Goal: Information Seeking & Learning: Learn about a topic

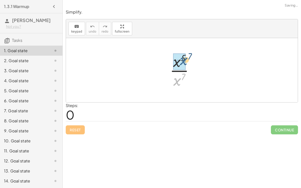
drag, startPoint x: 176, startPoint y: 83, endPoint x: 182, endPoint y: 63, distance: 21.3
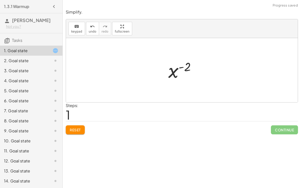
click at [180, 66] on div at bounding box center [184, 70] width 36 height 25
click at [82, 130] on button "Reset" at bounding box center [75, 129] width 19 height 9
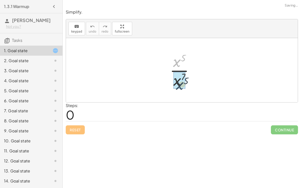
drag, startPoint x: 174, startPoint y: 64, endPoint x: 176, endPoint y: 85, distance: 20.7
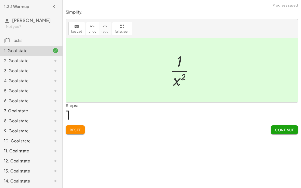
click at [291, 129] on span "Continue" at bounding box center [284, 130] width 19 height 5
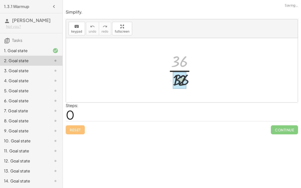
drag, startPoint x: 176, startPoint y: 61, endPoint x: 178, endPoint y: 82, distance: 21.2
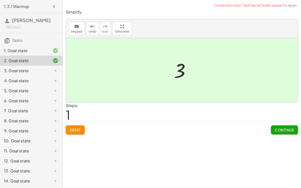
click at [277, 129] on span "Continue" at bounding box center [284, 130] width 19 height 5
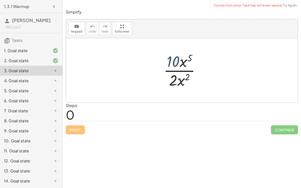
click at [173, 61] on div at bounding box center [184, 70] width 46 height 39
drag, startPoint x: 174, startPoint y: 82, endPoint x: 174, endPoint y: 62, distance: 20.1
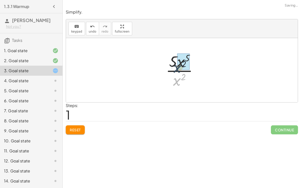
drag, startPoint x: 180, startPoint y: 78, endPoint x: 181, endPoint y: 66, distance: 12.6
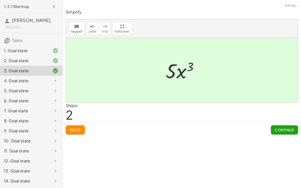
click at [274, 128] on button "Continue" at bounding box center [284, 129] width 27 height 9
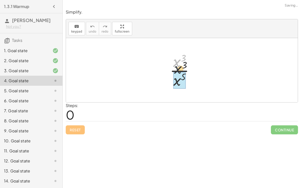
drag, startPoint x: 178, startPoint y: 62, endPoint x: 180, endPoint y: 81, distance: 19.7
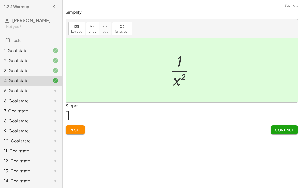
click at [279, 128] on span "Continue" at bounding box center [284, 130] width 19 height 5
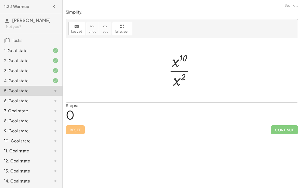
click at [176, 89] on div "· x 10 · x 2" at bounding box center [182, 70] width 42 height 41
drag, startPoint x: 175, startPoint y: 77, endPoint x: 176, endPoint y: 50, distance: 26.9
click at [176, 51] on div at bounding box center [184, 70] width 36 height 39
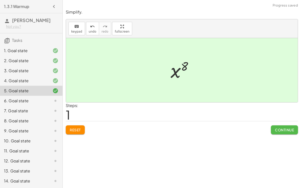
click at [277, 128] on span "Continue" at bounding box center [284, 130] width 19 height 5
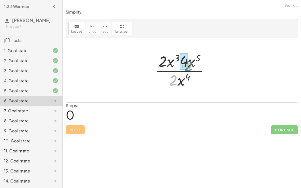
drag, startPoint x: 173, startPoint y: 78, endPoint x: 188, endPoint y: 63, distance: 21.5
click at [188, 63] on div at bounding box center [184, 70] width 62 height 39
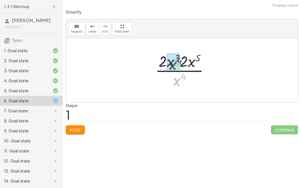
drag, startPoint x: 177, startPoint y: 80, endPoint x: 173, endPoint y: 63, distance: 17.5
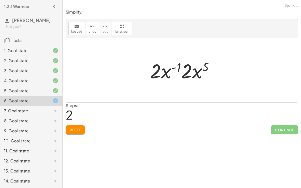
click at [181, 70] on div at bounding box center [183, 70] width 73 height 26
click at [176, 67] on div at bounding box center [183, 70] width 73 height 26
drag, startPoint x: 162, startPoint y: 70, endPoint x: 194, endPoint y: 68, distance: 31.9
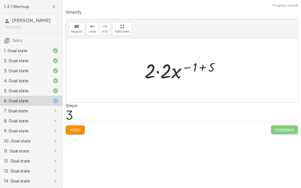
click at [160, 72] on div at bounding box center [184, 70] width 84 height 26
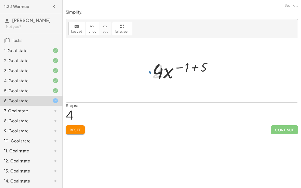
click at [193, 67] on div at bounding box center [184, 70] width 68 height 26
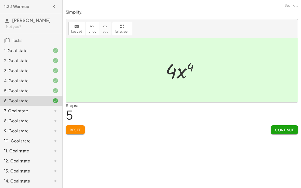
click at [278, 124] on div "Continue" at bounding box center [284, 127] width 27 height 13
click at [277, 128] on span "Continue" at bounding box center [284, 130] width 19 height 5
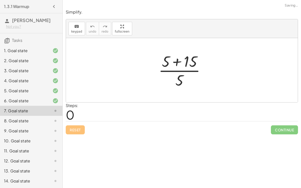
click at [176, 65] on div at bounding box center [184, 70] width 56 height 39
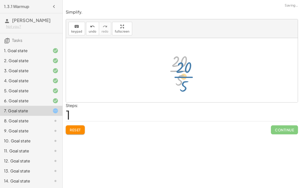
drag, startPoint x: 181, startPoint y: 74, endPoint x: 187, endPoint y: 83, distance: 10.4
click at [187, 83] on div at bounding box center [184, 70] width 36 height 39
click at [176, 71] on div at bounding box center [184, 70] width 36 height 39
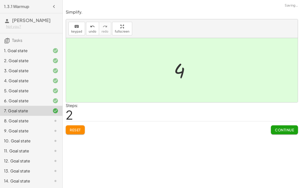
click at [286, 128] on span "Continue" at bounding box center [284, 130] width 19 height 5
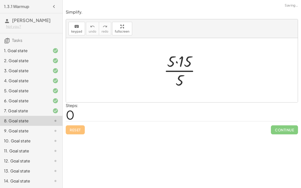
click at [176, 61] on div at bounding box center [183, 70] width 45 height 39
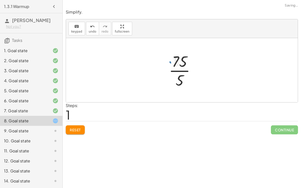
click at [179, 68] on div at bounding box center [183, 70] width 35 height 39
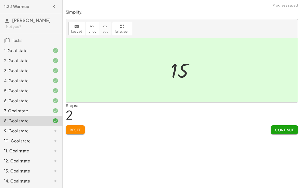
click at [278, 129] on span "Continue" at bounding box center [284, 130] width 19 height 5
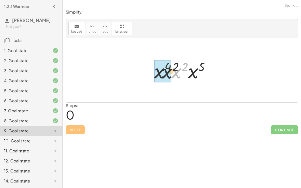
drag, startPoint x: 174, startPoint y: 73, endPoint x: 159, endPoint y: 72, distance: 15.1
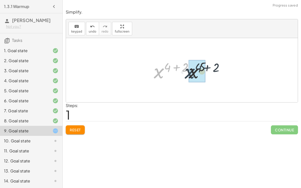
drag, startPoint x: 159, startPoint y: 74, endPoint x: 190, endPoint y: 73, distance: 31.4
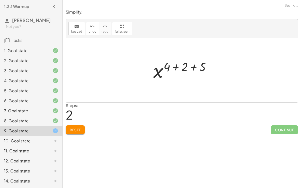
click at [180, 66] on div at bounding box center [184, 70] width 66 height 25
click at [181, 66] on div at bounding box center [184, 70] width 48 height 25
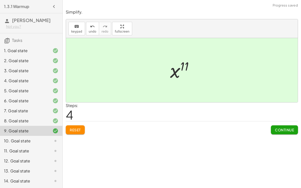
click at [285, 131] on span "Continue" at bounding box center [284, 130] width 19 height 5
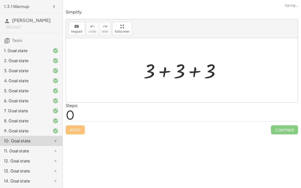
click at [164, 74] on div at bounding box center [184, 70] width 86 height 26
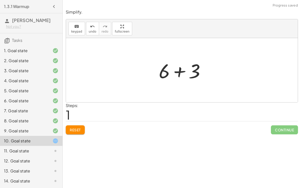
click at [173, 72] on div at bounding box center [183, 70] width 55 height 26
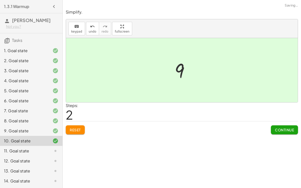
click at [279, 126] on button "Continue" at bounding box center [284, 129] width 27 height 9
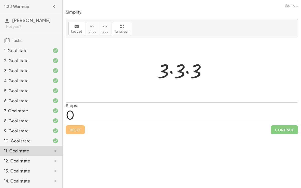
click at [171, 71] on div at bounding box center [184, 70] width 58 height 26
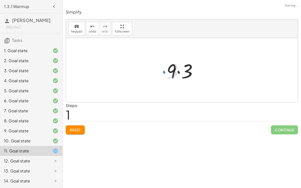
click at [180, 71] on div at bounding box center [184, 70] width 40 height 26
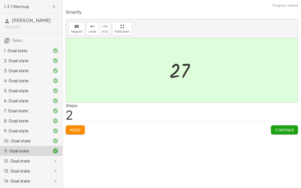
click at [294, 130] on span "Continue" at bounding box center [284, 130] width 19 height 5
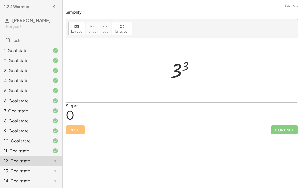
click at [180, 68] on div at bounding box center [184, 70] width 32 height 25
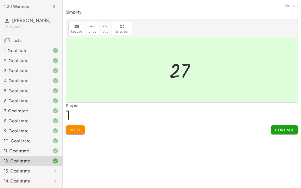
click at [275, 128] on span "Continue" at bounding box center [284, 130] width 19 height 5
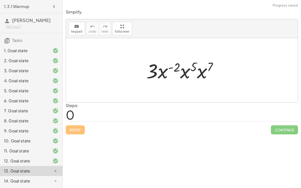
click at [163, 70] on div at bounding box center [184, 70] width 80 height 26
drag, startPoint x: 156, startPoint y: 72, endPoint x: 184, endPoint y: 75, distance: 27.8
click at [184, 75] on div at bounding box center [184, 70] width 80 height 26
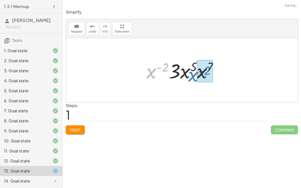
drag, startPoint x: 151, startPoint y: 72, endPoint x: 192, endPoint y: 75, distance: 41.7
click at [192, 75] on div at bounding box center [184, 70] width 80 height 26
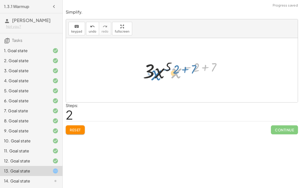
drag, startPoint x: 176, startPoint y: 74, endPoint x: 164, endPoint y: 73, distance: 11.3
click at [164, 73] on div at bounding box center [183, 70] width 87 height 26
click at [203, 67] on div at bounding box center [183, 70] width 87 height 26
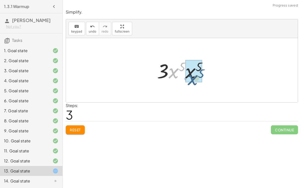
drag, startPoint x: 175, startPoint y: 72, endPoint x: 194, endPoint y: 78, distance: 19.7
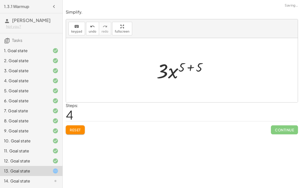
click at [191, 68] on div at bounding box center [184, 70] width 60 height 26
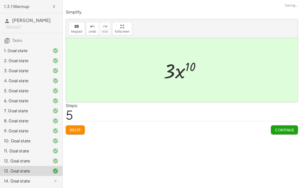
click at [275, 128] on span "Continue" at bounding box center [284, 130] width 19 height 5
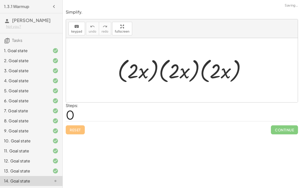
click at [155, 73] on div at bounding box center [183, 70] width 137 height 29
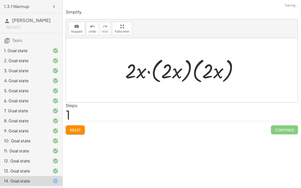
click at [160, 73] on div at bounding box center [184, 70] width 122 height 29
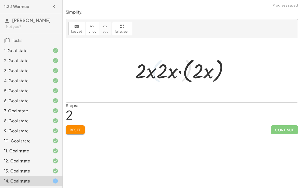
click at [173, 74] on div at bounding box center [184, 70] width 102 height 29
click at [196, 73] on div at bounding box center [184, 70] width 102 height 29
click at [184, 74] on div at bounding box center [184, 70] width 102 height 29
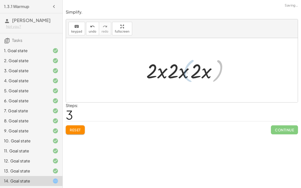
click at [184, 73] on div at bounding box center [184, 70] width 78 height 26
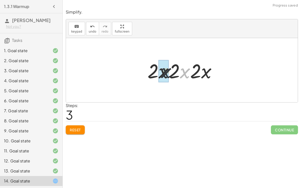
drag, startPoint x: 186, startPoint y: 75, endPoint x: 163, endPoint y: 74, distance: 23.1
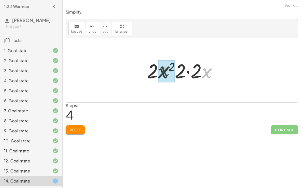
drag, startPoint x: 203, startPoint y: 73, endPoint x: 155, endPoint y: 71, distance: 47.7
click at [155, 71] on div at bounding box center [183, 70] width 79 height 26
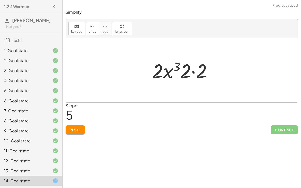
click at [192, 71] on div at bounding box center [183, 70] width 69 height 26
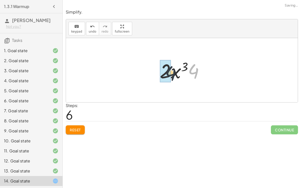
drag, startPoint x: 195, startPoint y: 72, endPoint x: 172, endPoint y: 74, distance: 22.7
click at [172, 74] on div at bounding box center [183, 70] width 53 height 26
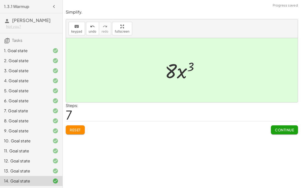
click at [286, 129] on span "Continue" at bounding box center [284, 130] width 19 height 5
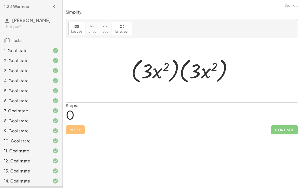
click at [181, 72] on div at bounding box center [184, 70] width 110 height 29
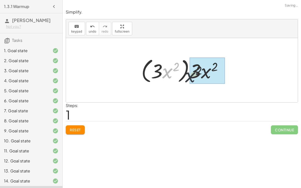
drag, startPoint x: 166, startPoint y: 72, endPoint x: 203, endPoint y: 75, distance: 36.7
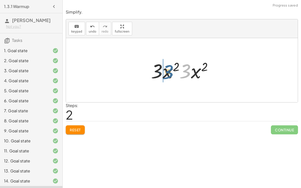
drag, startPoint x: 188, startPoint y: 72, endPoint x: 170, endPoint y: 73, distance: 18.1
click at [170, 73] on div at bounding box center [183, 70] width 70 height 26
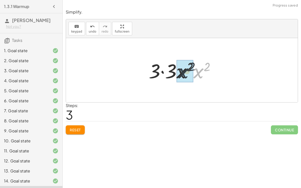
drag, startPoint x: 199, startPoint y: 74, endPoint x: 184, endPoint y: 74, distance: 15.5
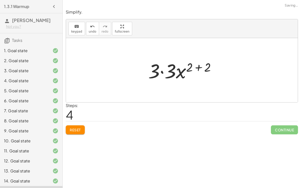
click at [163, 72] on div at bounding box center [184, 70] width 76 height 26
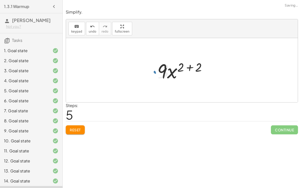
click at [190, 67] on div at bounding box center [184, 70] width 58 height 26
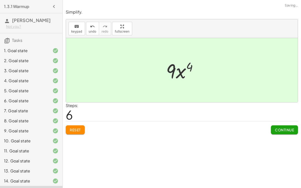
click at [281, 126] on button "Continue" at bounding box center [284, 129] width 27 height 9
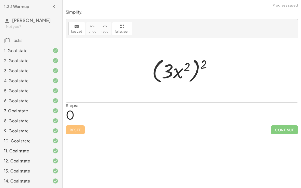
click at [185, 72] on div at bounding box center [183, 70] width 69 height 29
click at [191, 72] on div at bounding box center [183, 70] width 69 height 29
click at [196, 74] on div at bounding box center [183, 70] width 69 height 29
click at [174, 71] on div at bounding box center [183, 70] width 69 height 29
drag, startPoint x: 175, startPoint y: 73, endPoint x: 213, endPoint y: 65, distance: 38.6
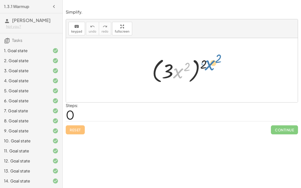
click at [213, 65] on div at bounding box center [183, 70] width 69 height 29
drag, startPoint x: 206, startPoint y: 64, endPoint x: 188, endPoint y: 71, distance: 20.1
click at [188, 71] on div at bounding box center [183, 70] width 69 height 29
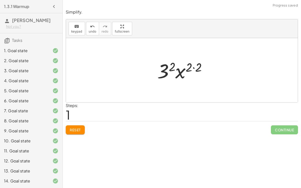
click at [194, 66] on div at bounding box center [184, 70] width 58 height 26
click at [175, 67] on div at bounding box center [184, 70] width 49 height 26
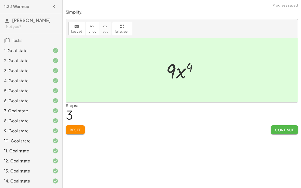
click at [285, 129] on span "Continue" at bounding box center [284, 130] width 19 height 5
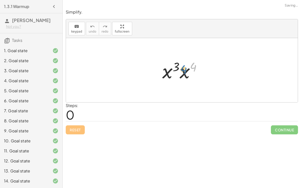
drag, startPoint x: 194, startPoint y: 67, endPoint x: 192, endPoint y: 71, distance: 4.5
click at [192, 71] on div at bounding box center [184, 70] width 48 height 26
click at [179, 73] on div at bounding box center [184, 70] width 48 height 26
click at [182, 73] on div at bounding box center [184, 70] width 48 height 26
click at [185, 67] on div at bounding box center [184, 70] width 49 height 25
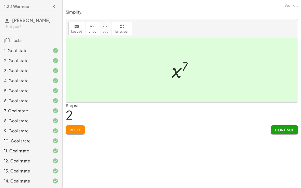
click at [283, 132] on button "Continue" at bounding box center [284, 129] width 27 height 9
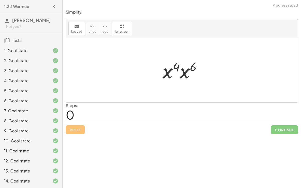
click at [181, 74] on div at bounding box center [184, 70] width 48 height 26
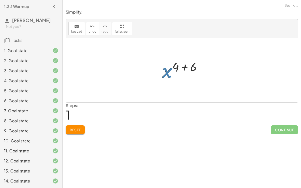
click at [182, 67] on div at bounding box center [184, 70] width 49 height 25
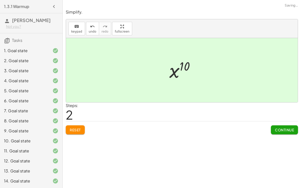
click at [286, 129] on span "Continue" at bounding box center [284, 130] width 19 height 5
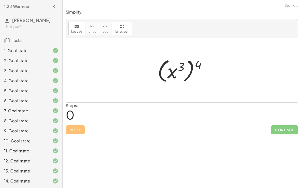
click at [190, 70] on div at bounding box center [183, 70] width 57 height 28
drag, startPoint x: 199, startPoint y: 64, endPoint x: 187, endPoint y: 67, distance: 12.9
click at [187, 67] on div at bounding box center [183, 70] width 57 height 28
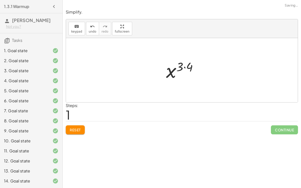
click at [185, 67] on div at bounding box center [184, 70] width 40 height 25
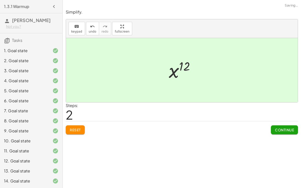
click at [279, 127] on button "Continue" at bounding box center [284, 129] width 27 height 9
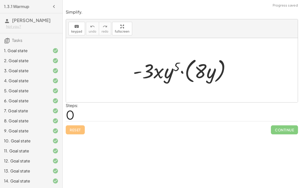
click at [187, 70] on div at bounding box center [183, 70] width 107 height 29
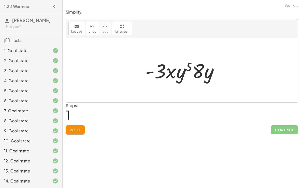
click at [195, 70] on div at bounding box center [184, 70] width 82 height 26
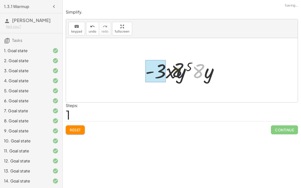
drag, startPoint x: 198, startPoint y: 71, endPoint x: 155, endPoint y: 69, distance: 42.4
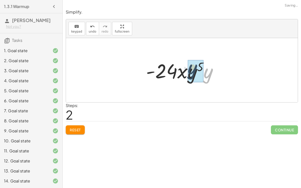
drag, startPoint x: 209, startPoint y: 76, endPoint x: 193, endPoint y: 72, distance: 16.4
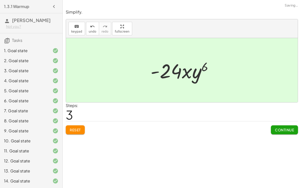
click at [278, 130] on span "Continue" at bounding box center [284, 130] width 19 height 5
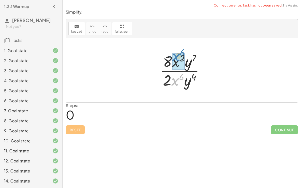
drag, startPoint x: 179, startPoint y: 76, endPoint x: 179, endPoint y: 51, distance: 24.6
click at [179, 51] on div at bounding box center [183, 70] width 53 height 39
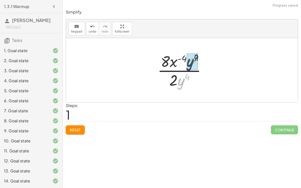
drag, startPoint x: 183, startPoint y: 78, endPoint x: 193, endPoint y: 58, distance: 22.9
drag, startPoint x: 181, startPoint y: 79, endPoint x: 176, endPoint y: 58, distance: 22.1
click at [176, 58] on div at bounding box center [183, 70] width 58 height 39
click at [178, 73] on div at bounding box center [183, 70] width 58 height 39
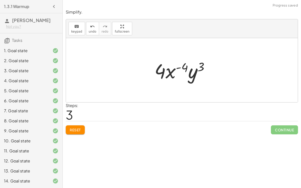
click at [171, 71] on div at bounding box center [184, 70] width 64 height 26
drag, startPoint x: 195, startPoint y: 72, endPoint x: 170, endPoint y: 72, distance: 24.6
click at [170, 72] on div at bounding box center [184, 70] width 64 height 26
drag, startPoint x: 199, startPoint y: 69, endPoint x: 173, endPoint y: 69, distance: 26.1
click at [173, 69] on div at bounding box center [184, 70] width 64 height 26
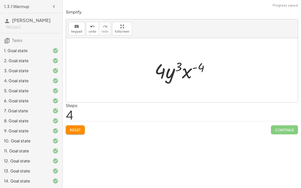
click at [72, 125] on button "Reset" at bounding box center [75, 129] width 19 height 9
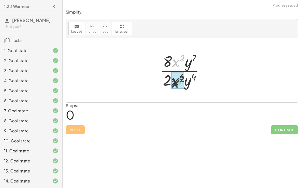
drag, startPoint x: 178, startPoint y: 59, endPoint x: 177, endPoint y: 82, distance: 22.3
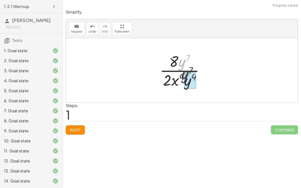
drag, startPoint x: 182, startPoint y: 61, endPoint x: 188, endPoint y: 81, distance: 20.6
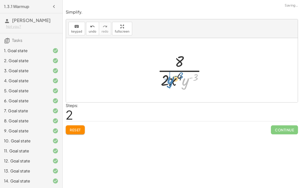
drag, startPoint x: 184, startPoint y: 81, endPoint x: 167, endPoint y: 81, distance: 16.6
click at [167, 81] on div at bounding box center [184, 70] width 58 height 39
drag, startPoint x: 195, startPoint y: 76, endPoint x: 176, endPoint y: 84, distance: 21.0
click at [176, 84] on div at bounding box center [184, 70] width 58 height 39
click at [176, 72] on div at bounding box center [184, 70] width 58 height 39
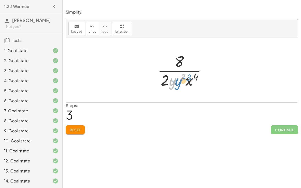
drag, startPoint x: 171, startPoint y: 83, endPoint x: 168, endPoint y: 82, distance: 3.5
click at [168, 82] on div at bounding box center [184, 70] width 58 height 39
drag, startPoint x: 182, startPoint y: 76, endPoint x: 201, endPoint y: 76, distance: 18.8
click at [201, 76] on div at bounding box center [184, 70] width 58 height 39
drag, startPoint x: 164, startPoint y: 79, endPoint x: 183, endPoint y: 78, distance: 18.8
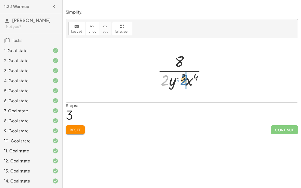
click at [183, 78] on div at bounding box center [184, 70] width 58 height 39
click at [78, 132] on button "Reset" at bounding box center [75, 129] width 19 height 9
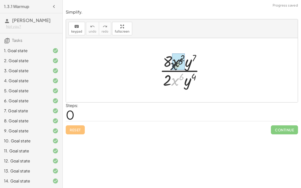
drag, startPoint x: 177, startPoint y: 80, endPoint x: 177, endPoint y: 62, distance: 18.1
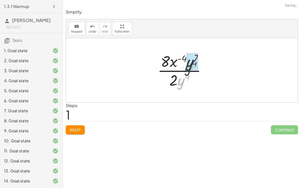
drag, startPoint x: 182, startPoint y: 78, endPoint x: 190, endPoint y: 63, distance: 17.1
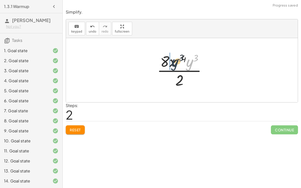
drag, startPoint x: 189, startPoint y: 63, endPoint x: 174, endPoint y: 63, distance: 15.3
click at [174, 63] on div at bounding box center [183, 70] width 58 height 39
click at [81, 128] on span "Reset" at bounding box center [75, 130] width 11 height 5
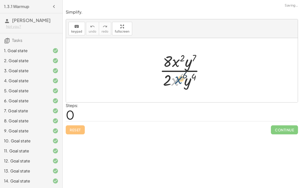
click at [178, 81] on div at bounding box center [183, 70] width 53 height 39
drag, startPoint x: 187, startPoint y: 83, endPoint x: 189, endPoint y: 69, distance: 14.4
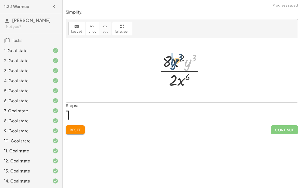
drag, startPoint x: 189, startPoint y: 66, endPoint x: 175, endPoint y: 65, distance: 14.1
click at [175, 65] on div at bounding box center [184, 70] width 54 height 39
drag, startPoint x: 175, startPoint y: 79, endPoint x: 173, endPoint y: 54, distance: 25.2
click at [173, 54] on div at bounding box center [184, 70] width 54 height 39
drag, startPoint x: 175, startPoint y: 82, endPoint x: 175, endPoint y: 61, distance: 21.1
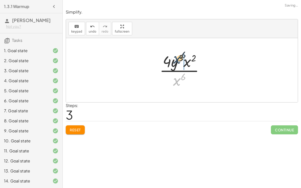
click at [175, 61] on div at bounding box center [183, 70] width 53 height 39
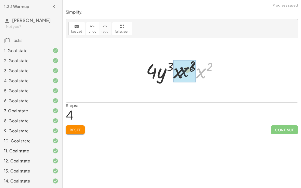
drag, startPoint x: 200, startPoint y: 72, endPoint x: 176, endPoint y: 71, distance: 24.4
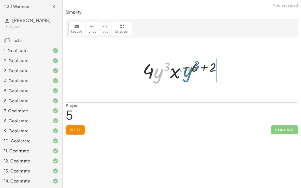
drag, startPoint x: 159, startPoint y: 71, endPoint x: 200, endPoint y: 71, distance: 40.9
click at [200, 71] on div at bounding box center [183, 70] width 87 height 26
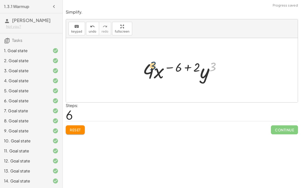
drag, startPoint x: 212, startPoint y: 68, endPoint x: 145, endPoint y: 79, distance: 67.9
click at [145, 79] on div at bounding box center [183, 70] width 87 height 26
drag, startPoint x: 149, startPoint y: 70, endPoint x: 205, endPoint y: 66, distance: 56.6
click at [205, 66] on div at bounding box center [183, 70] width 87 height 26
click at [75, 123] on div "Reset Continue" at bounding box center [182, 127] width 232 height 13
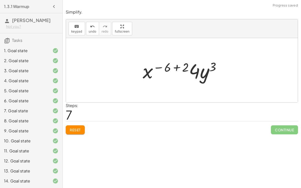
click at [74, 128] on span "Reset" at bounding box center [75, 130] width 11 height 5
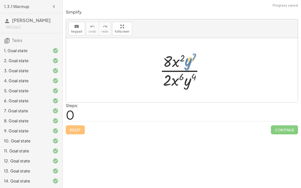
drag, startPoint x: 187, startPoint y: 66, endPoint x: 186, endPoint y: 63, distance: 2.9
click at [186, 63] on div at bounding box center [183, 70] width 53 height 39
drag, startPoint x: 176, startPoint y: 60, endPoint x: 175, endPoint y: 84, distance: 23.6
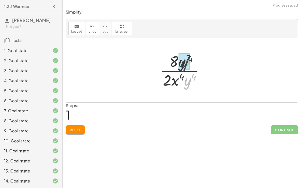
drag, startPoint x: 187, startPoint y: 83, endPoint x: 183, endPoint y: 64, distance: 19.4
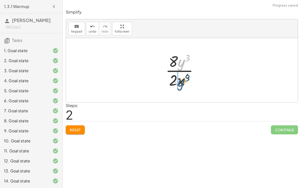
drag, startPoint x: 181, startPoint y: 62, endPoint x: 180, endPoint y: 82, distance: 19.6
click at [180, 82] on div at bounding box center [184, 70] width 42 height 39
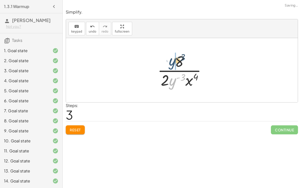
drag, startPoint x: 171, startPoint y: 82, endPoint x: 171, endPoint y: 62, distance: 19.8
click at [171, 62] on div at bounding box center [184, 70] width 58 height 39
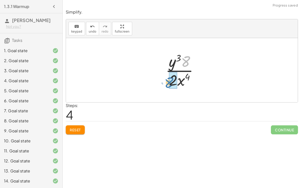
drag, startPoint x: 187, startPoint y: 62, endPoint x: 172, endPoint y: 83, distance: 25.4
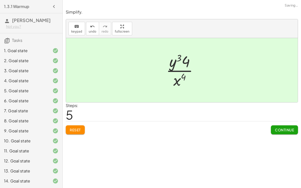
click at [281, 125] on button "Continue" at bounding box center [284, 129] width 27 height 9
